Goal: Transaction & Acquisition: Purchase product/service

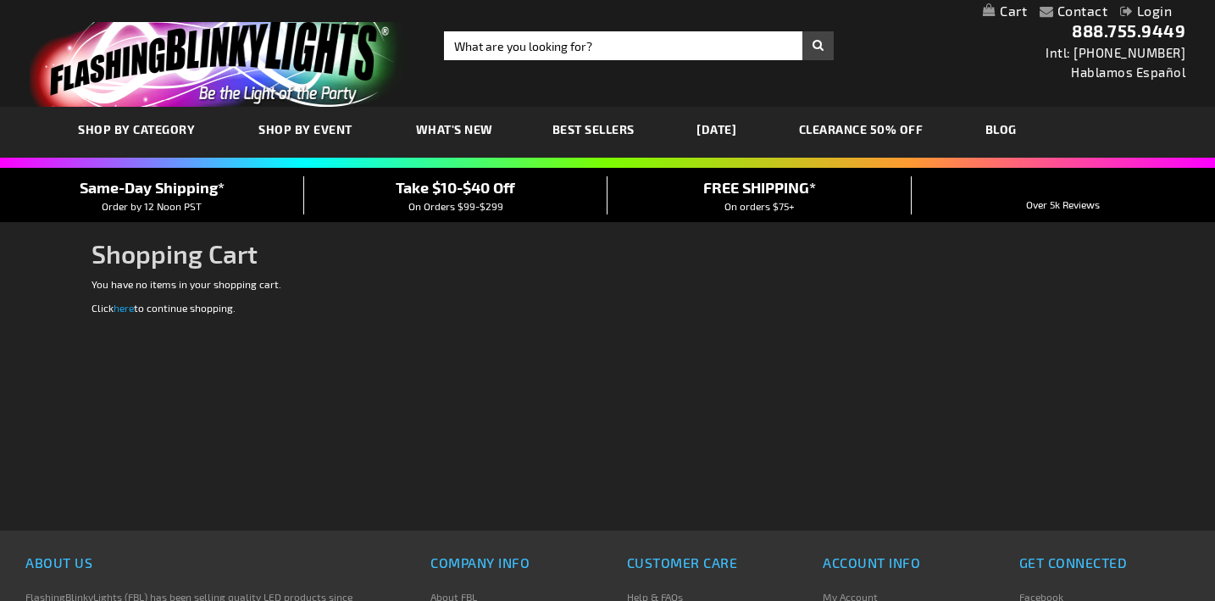
click at [124, 306] on link "here" at bounding box center [124, 308] width 20 height 12
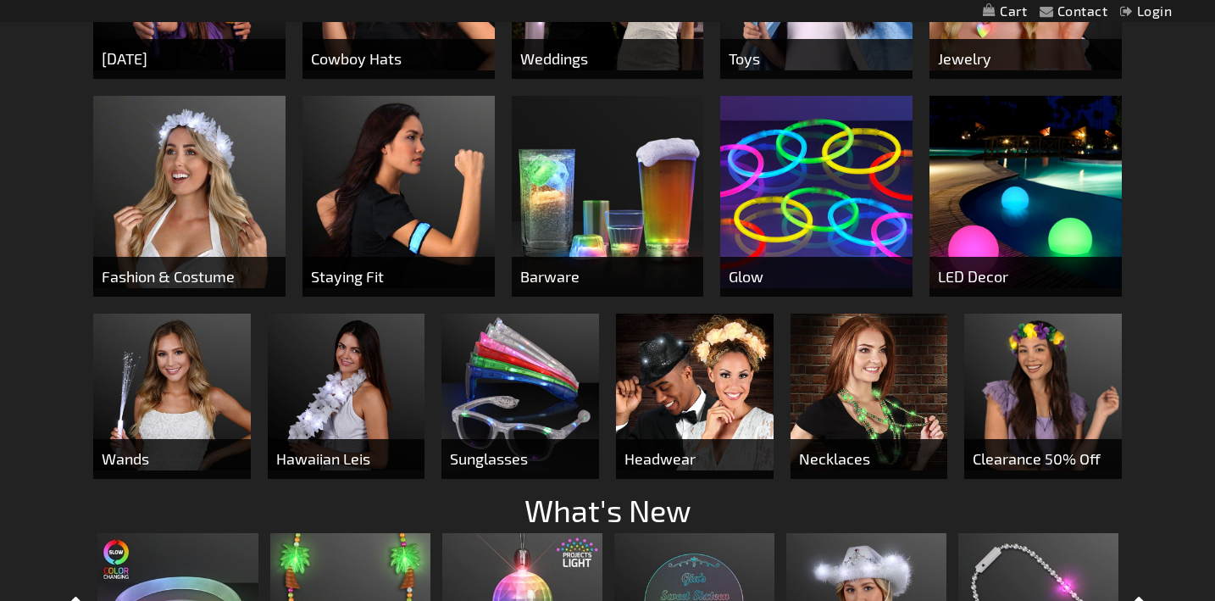
scroll to position [853, 0]
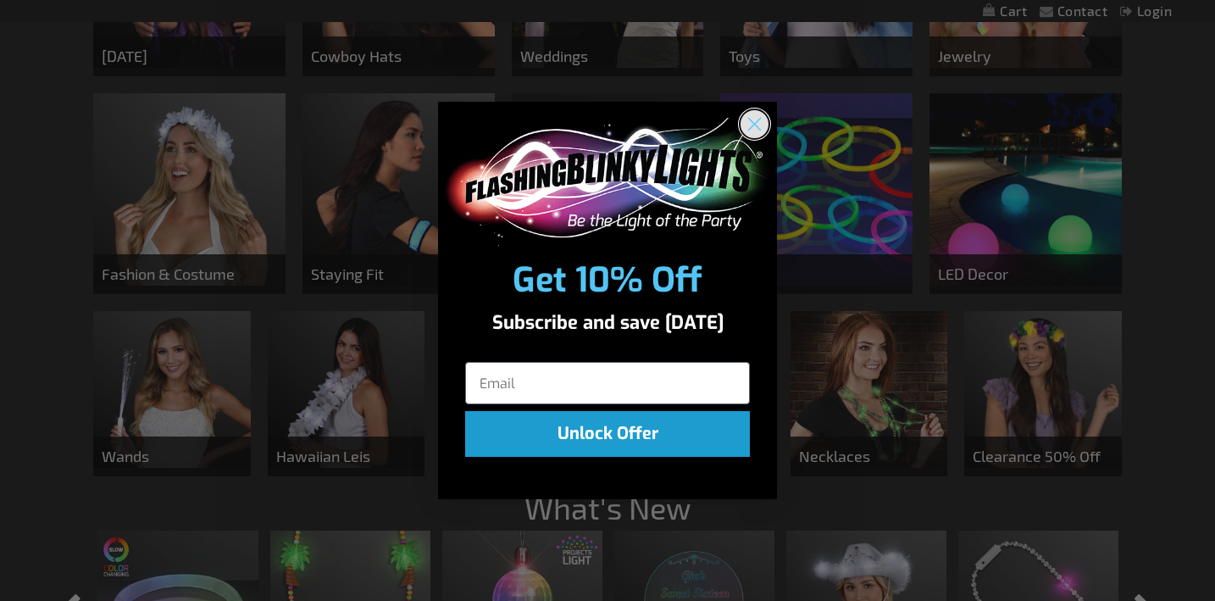
click at [742, 135] on icon "Close dialog" at bounding box center [755, 124] width 30 height 30
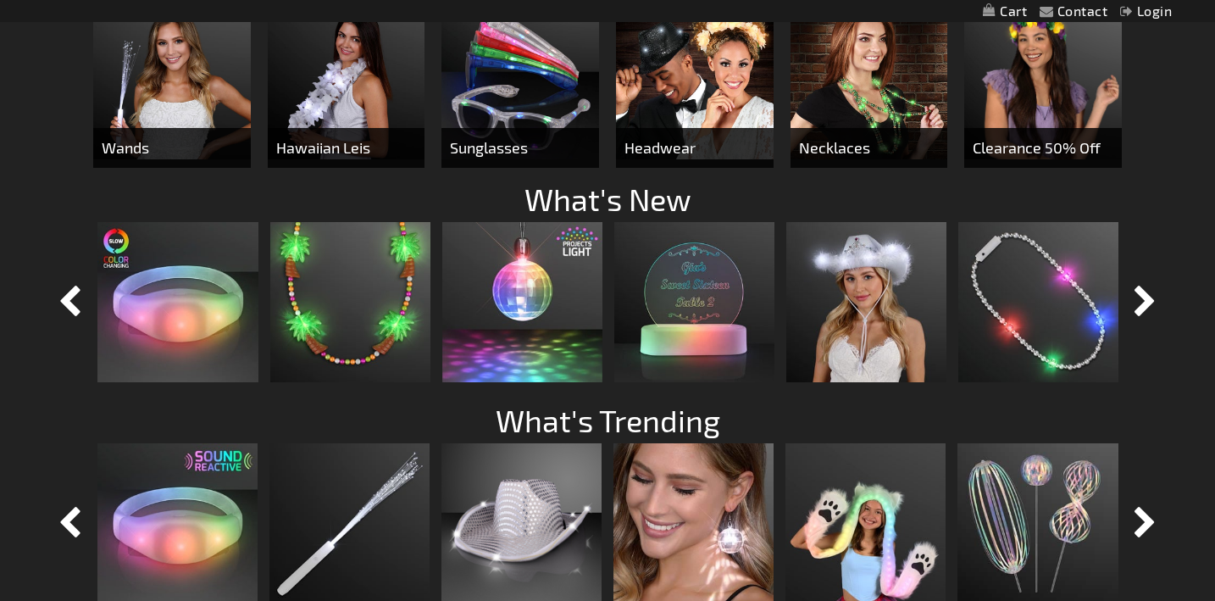
scroll to position [1334, 0]
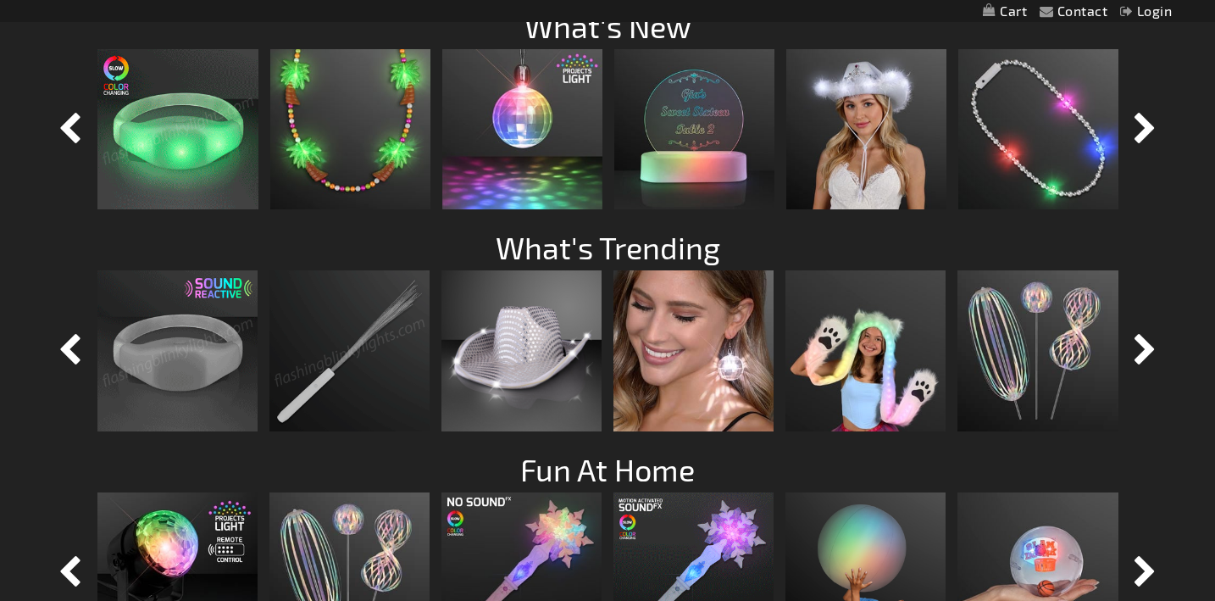
click at [189, 319] on img at bounding box center [177, 350] width 160 height 160
